Goal: Obtain resource: Obtain resource

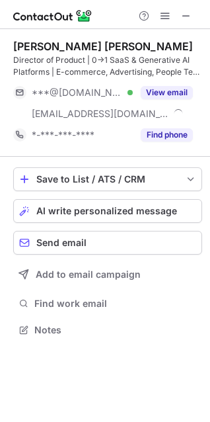
scroll to position [320, 210]
click at [187, 16] on span at bounding box center [186, 16] width 11 height 11
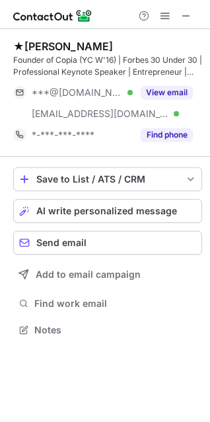
scroll to position [320, 210]
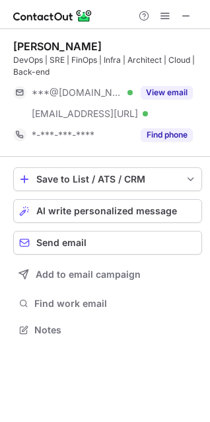
scroll to position [320, 210]
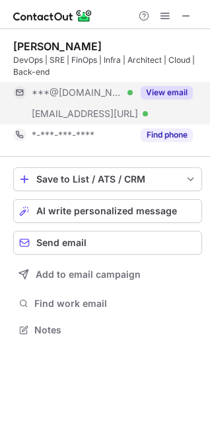
click at [175, 92] on button "View email" at bounding box center [167, 92] width 52 height 13
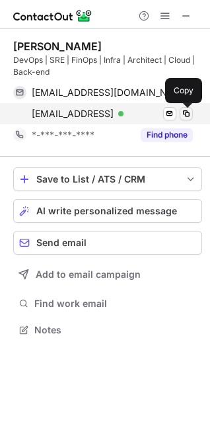
click at [187, 118] on span at bounding box center [186, 113] width 11 height 11
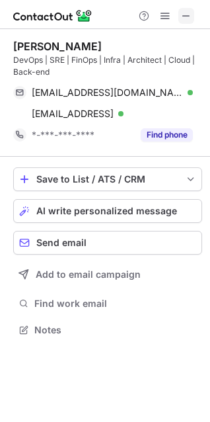
click at [187, 15] on span at bounding box center [186, 16] width 11 height 11
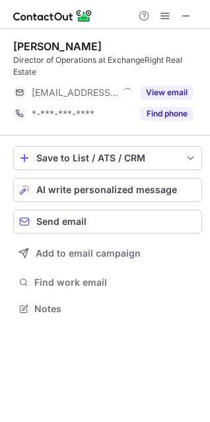
scroll to position [299, 210]
click at [184, 16] on span at bounding box center [186, 16] width 11 height 11
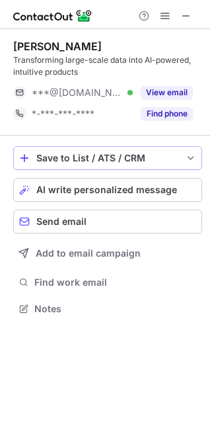
scroll to position [299, 210]
click at [188, 15] on span at bounding box center [186, 16] width 11 height 11
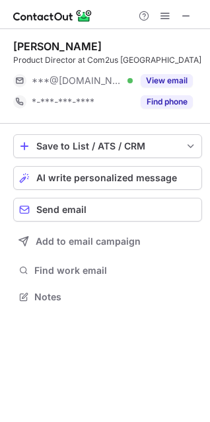
scroll to position [6, 6]
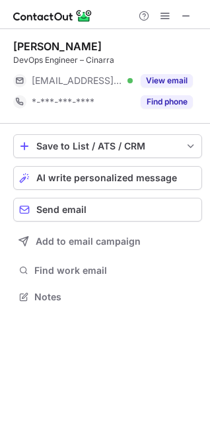
scroll to position [287, 210]
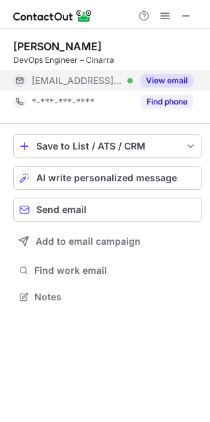
click at [156, 79] on button "View email" at bounding box center [167, 80] width 52 height 13
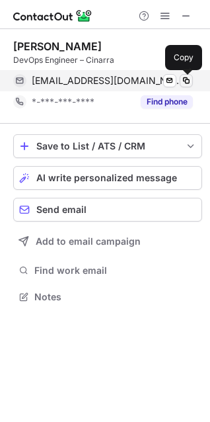
click at [184, 80] on span at bounding box center [186, 80] width 11 height 11
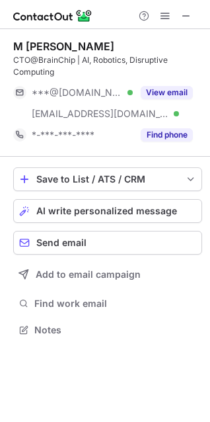
scroll to position [320, 210]
click at [190, 11] on span at bounding box center [186, 16] width 11 height 11
